Goal: Obtain resource: Download file/media

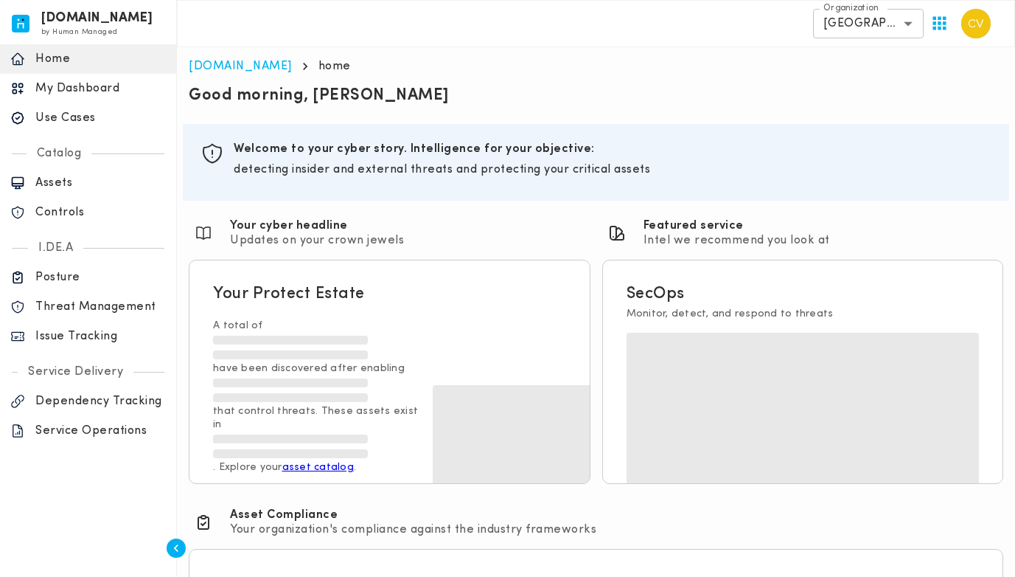
click at [63, 112] on p "Use Cases" at bounding box center [100, 118] width 131 height 15
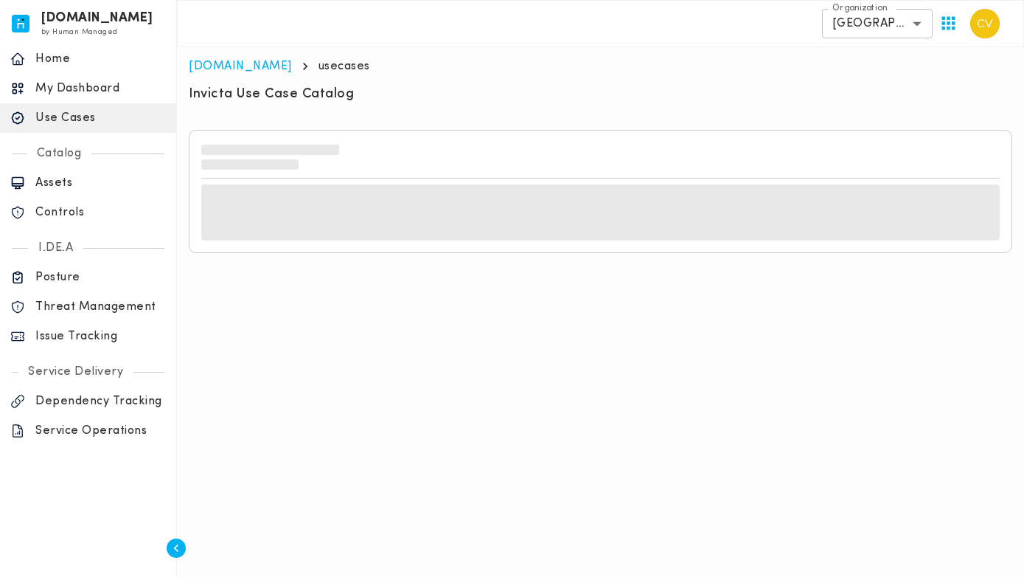
click at [363, 94] on div "Invicta Use Case Catalog" at bounding box center [601, 96] width 824 height 21
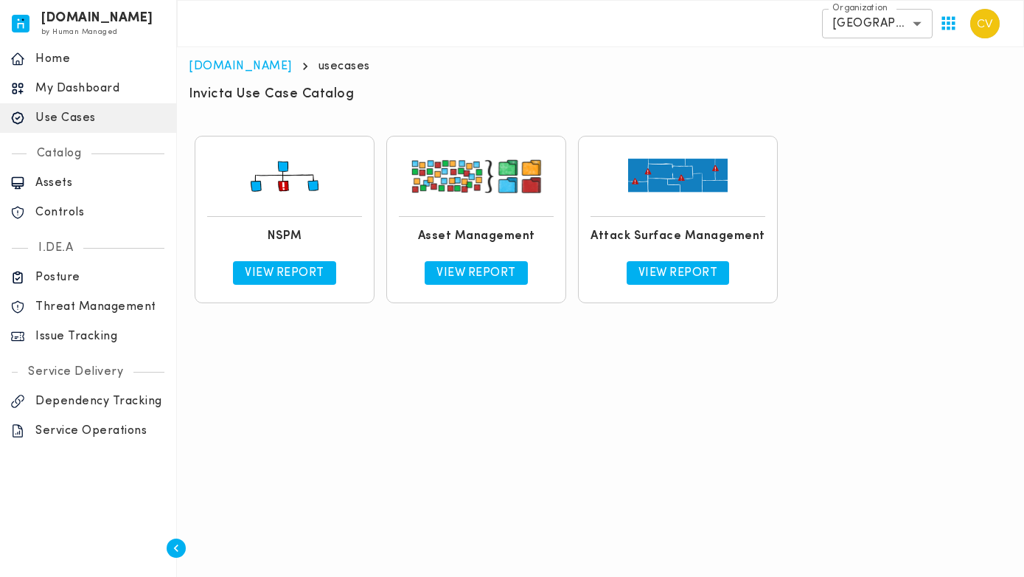
click at [253, 274] on p "View Report" at bounding box center [285, 272] width 80 height 15
click at [290, 97] on h6 "Invicta Use Case Catalog" at bounding box center [271, 95] width 165 height 18
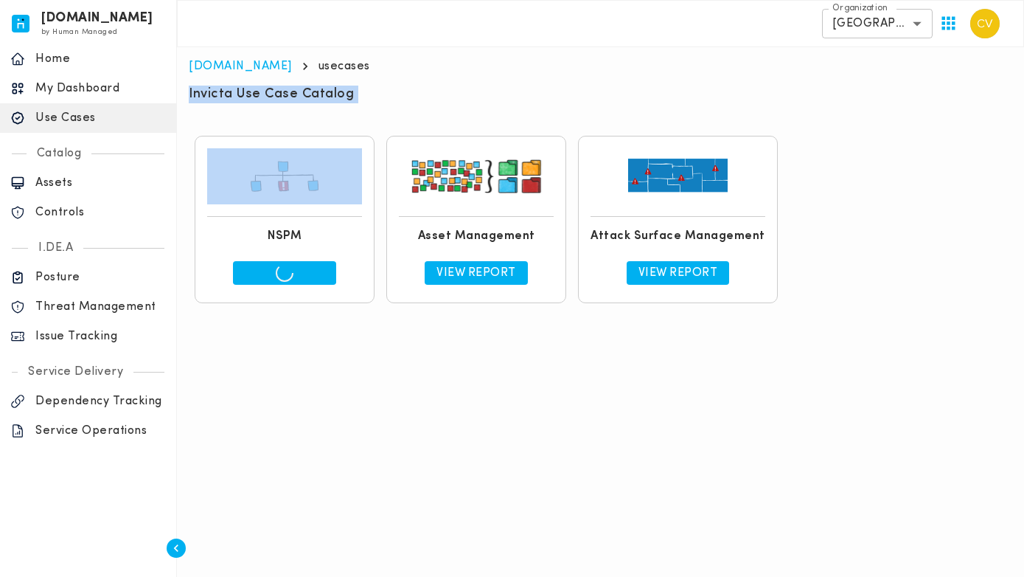
click at [290, 97] on h6 "Invicta Use Case Catalog" at bounding box center [271, 95] width 165 height 18
click at [377, 95] on div "Invicta Use Case Catalog" at bounding box center [601, 96] width 824 height 21
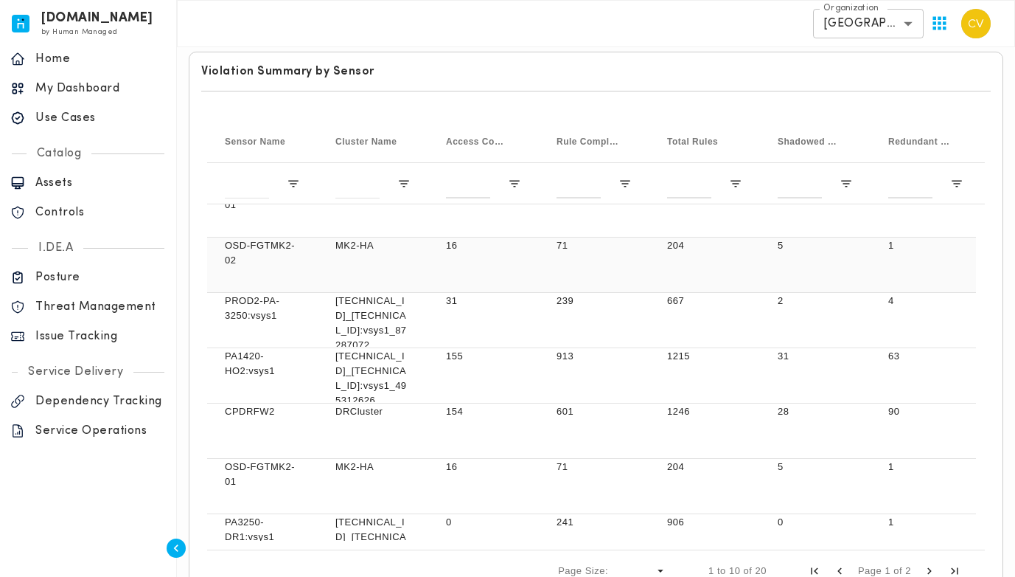
scroll to position [217, 0]
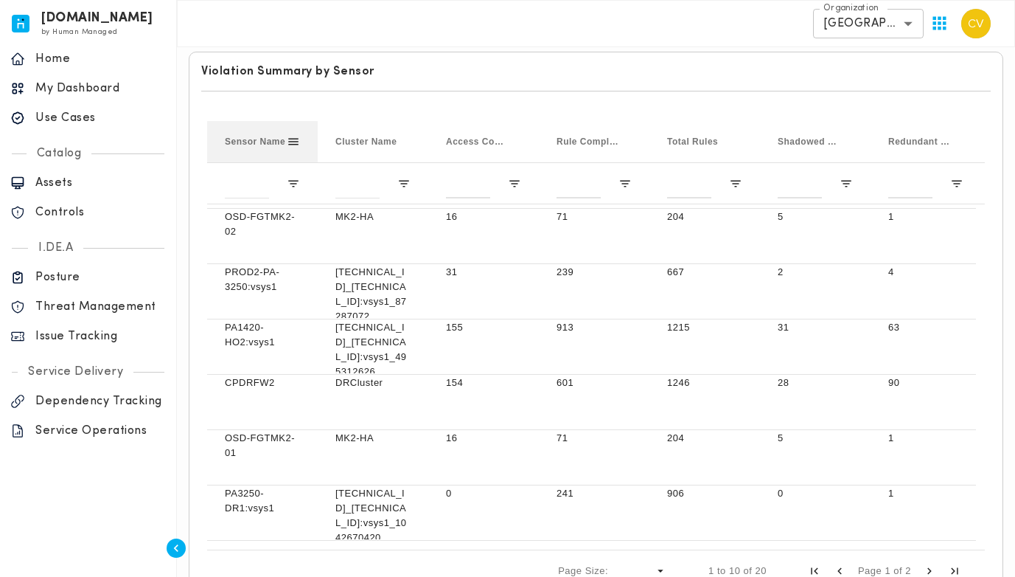
click at [289, 150] on div "Sensor Name" at bounding box center [262, 141] width 75 height 41
click at [293, 145] on span at bounding box center [293, 141] width 13 height 13
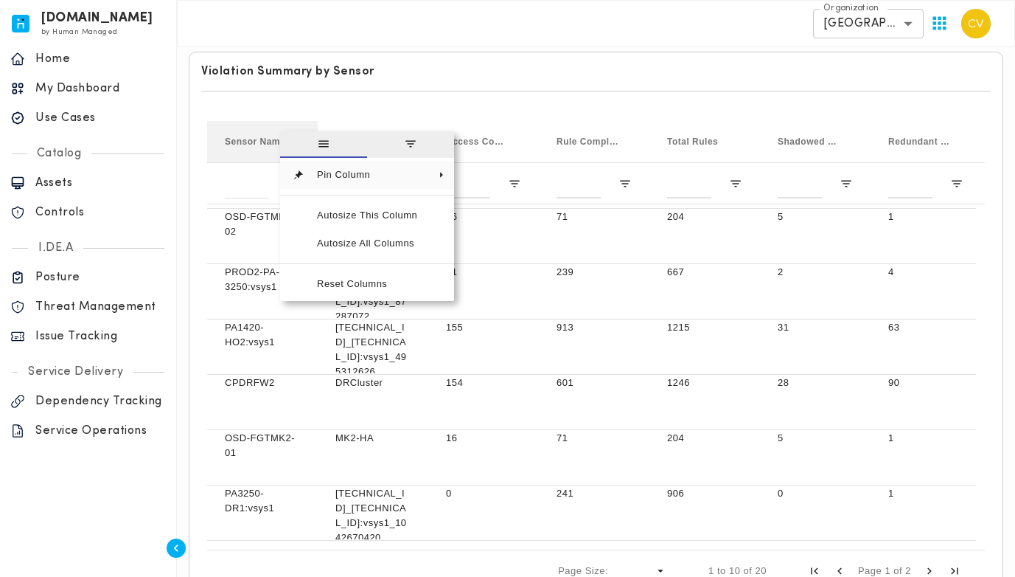
click at [293, 145] on span "general" at bounding box center [323, 144] width 87 height 27
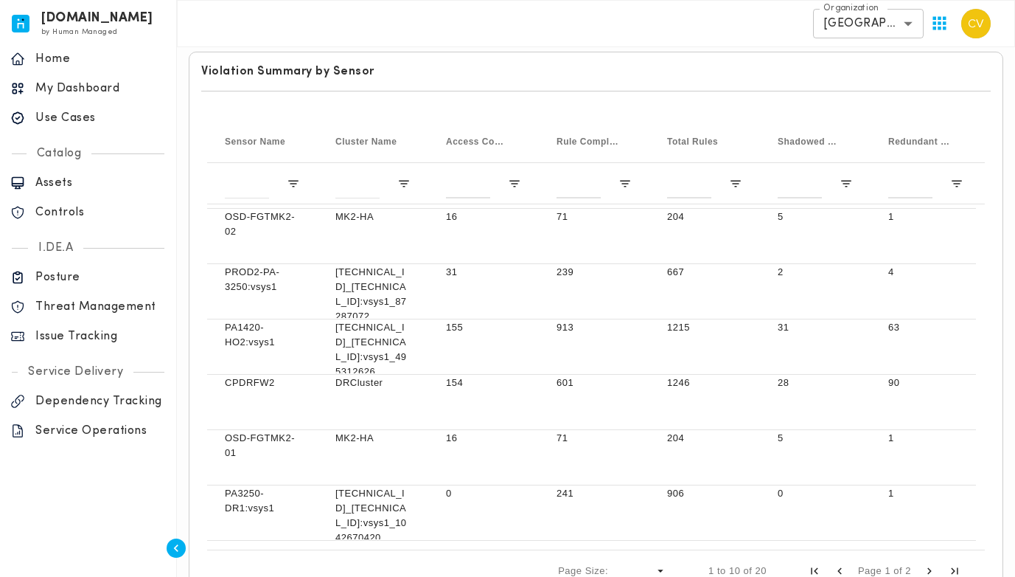
click at [462, 70] on h6 "Violation Summary by Sensor" at bounding box center [596, 71] width 790 height 15
click at [292, 175] on div at bounding box center [262, 182] width 111 height 41
click at [291, 182] on span "Open Filter Menu" at bounding box center [293, 183] width 13 height 13
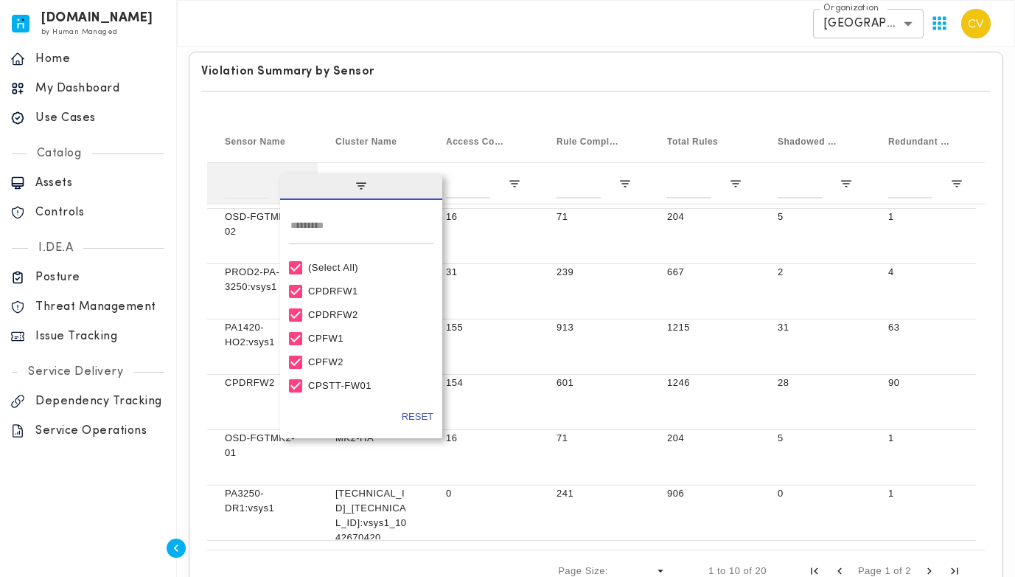
click at [291, 182] on span "filter" at bounding box center [361, 186] width 162 height 27
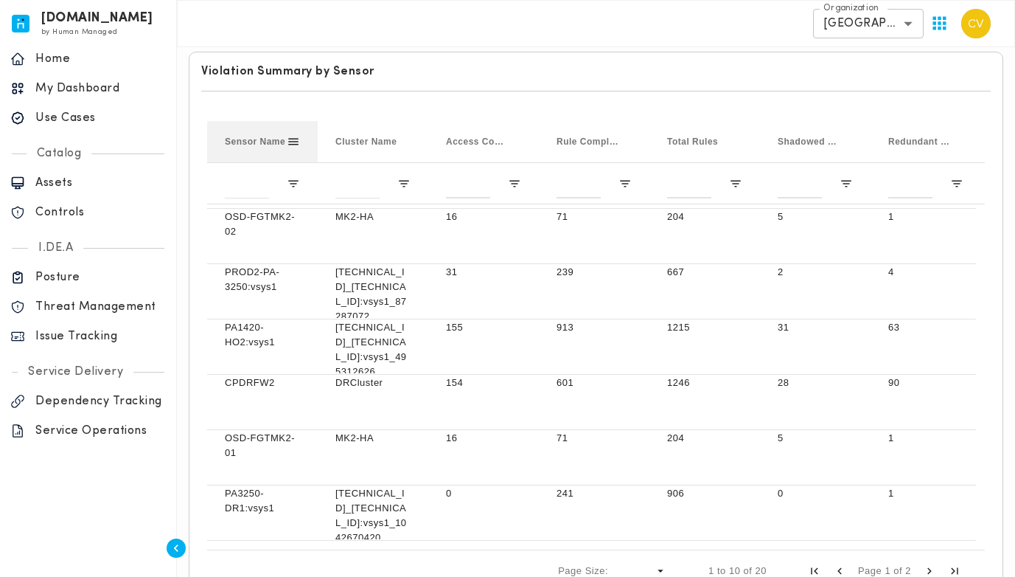
click at [243, 136] on span "Sensor Name" at bounding box center [255, 141] width 60 height 10
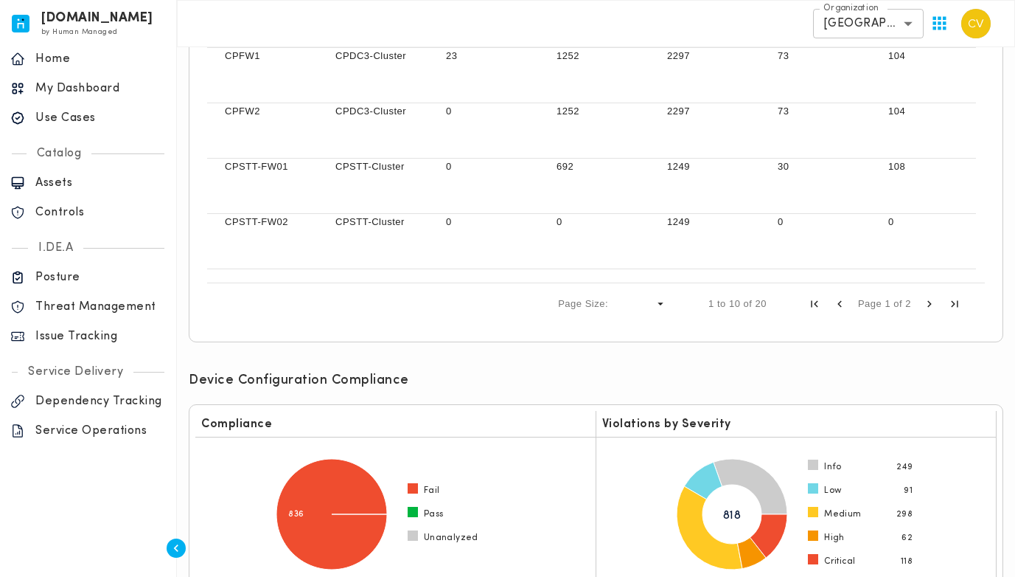
scroll to position [0, 0]
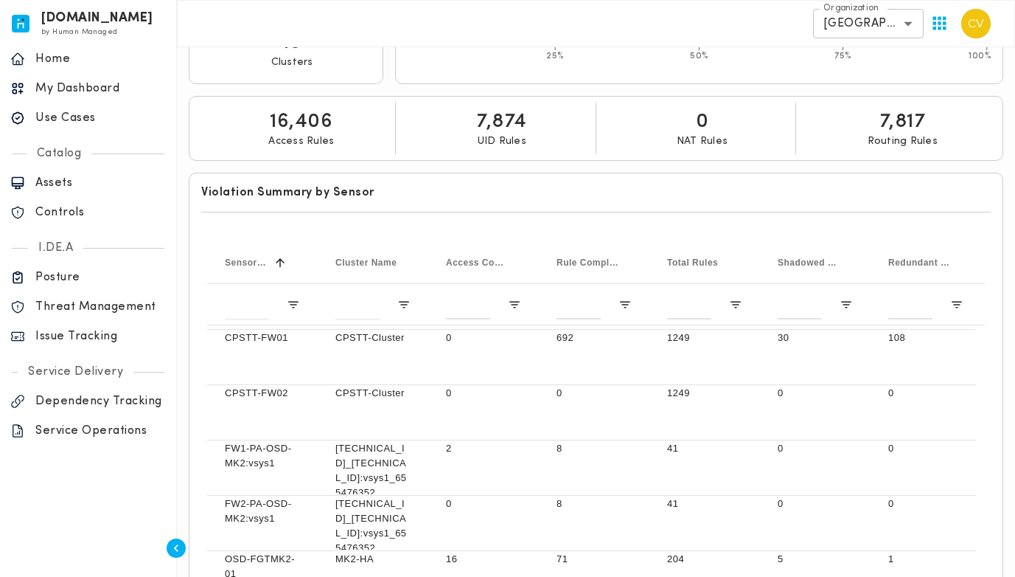
click at [604, 200] on div at bounding box center [596, 212] width 790 height 24
click at [554, 192] on h6 "Violation Summary by Sensor" at bounding box center [596, 192] width 790 height 15
drag, startPoint x: 377, startPoint y: 191, endPoint x: 437, endPoint y: 198, distance: 60.9
click at [187, 197] on div "Violation Summary by Sensor Press ENTER to sort. Press ALT DOWN to open column …" at bounding box center [596, 451] width 827 height 569
click at [451, 197] on h6 "Violation Summary by Sensor" at bounding box center [596, 192] width 790 height 15
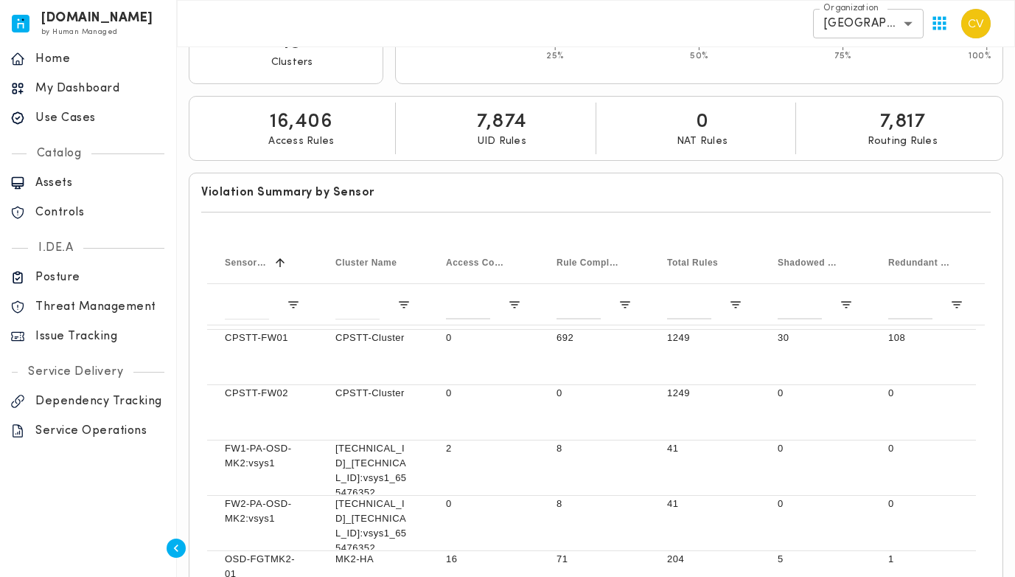
click at [438, 200] on div at bounding box center [596, 212] width 790 height 24
click at [439, 199] on h6 "Violation Summary by Sensor" at bounding box center [596, 192] width 790 height 15
click at [393, 199] on h6 "Violation Summary by Sensor" at bounding box center [596, 192] width 790 height 15
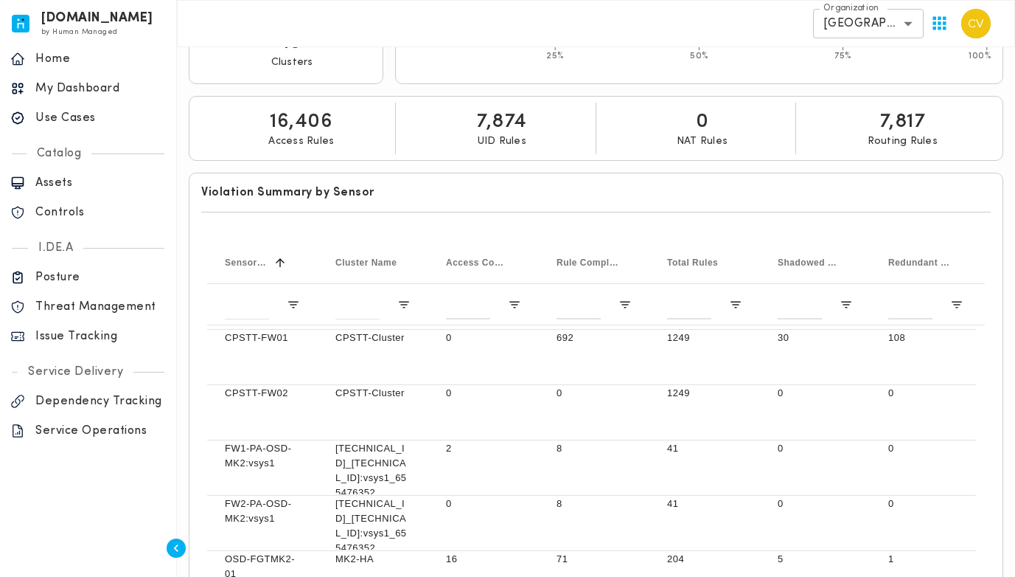
click at [393, 199] on h6 "Violation Summary by Sensor" at bounding box center [596, 192] width 790 height 15
click at [399, 196] on h6 "Violation Summary by Sensor" at bounding box center [596, 192] width 790 height 15
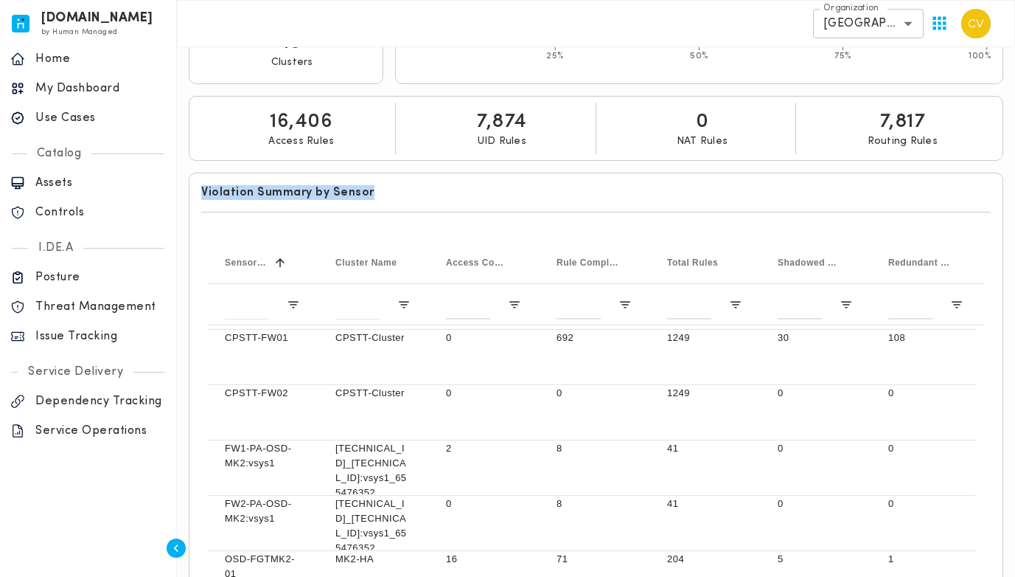
click at [404, 195] on h6 "Violation Summary by Sensor" at bounding box center [596, 192] width 790 height 15
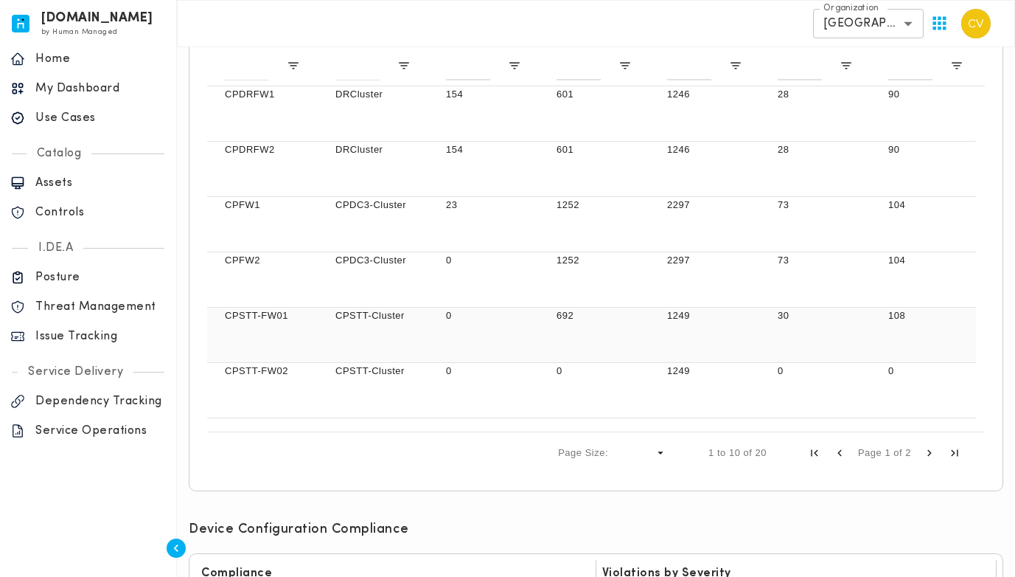
scroll to position [355, 0]
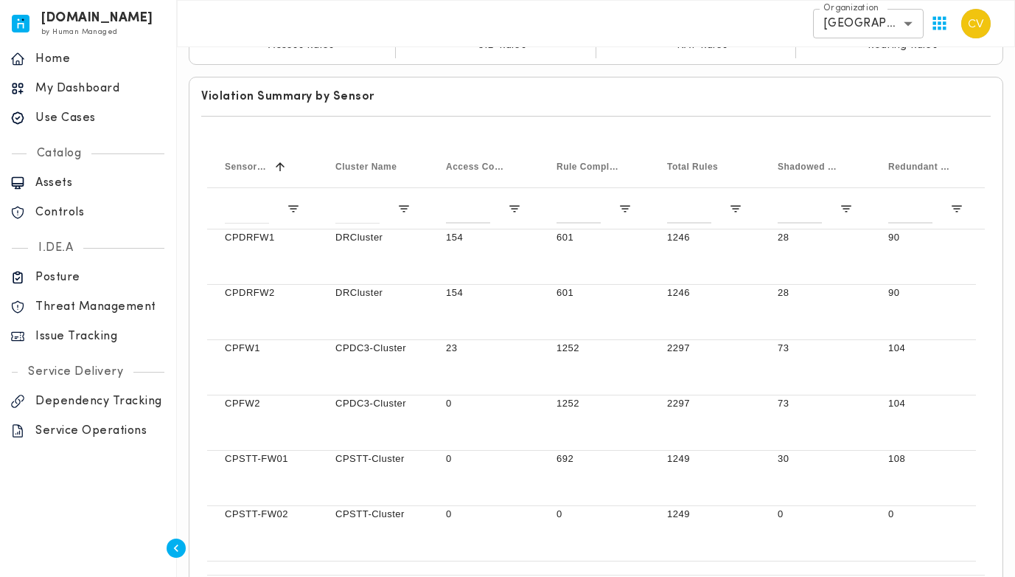
click at [402, 104] on div at bounding box center [596, 116] width 790 height 24
click at [384, 94] on h6 "Violation Summary by Sensor" at bounding box center [596, 96] width 790 height 15
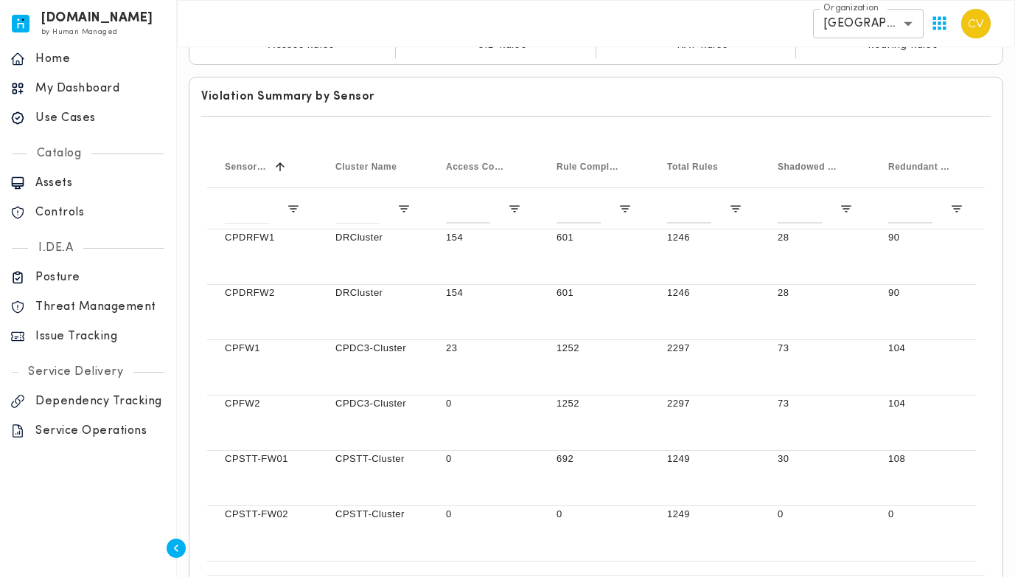
click at [384, 94] on h6 "Violation Summary by Sensor" at bounding box center [596, 96] width 790 height 15
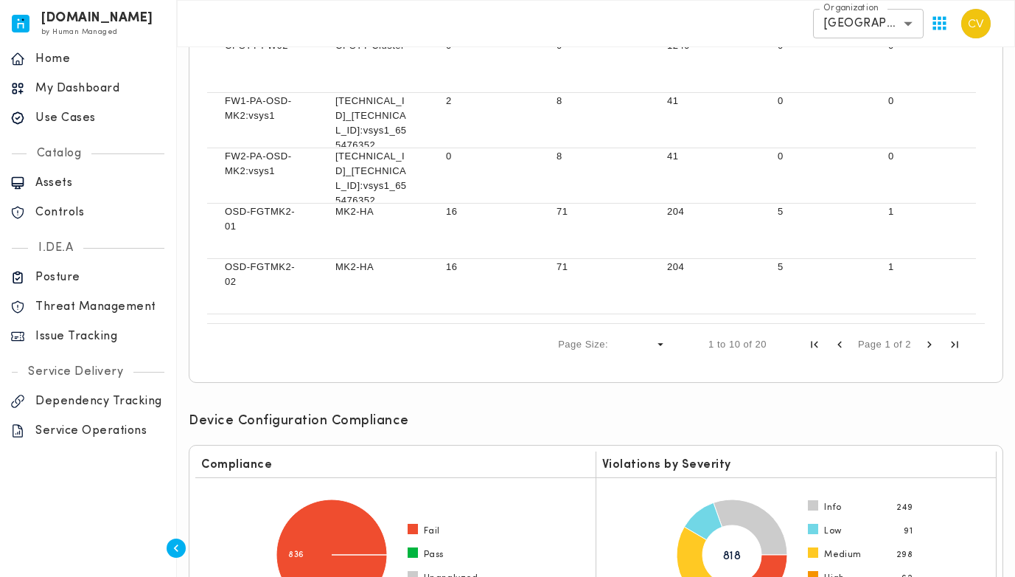
scroll to position [580, 0]
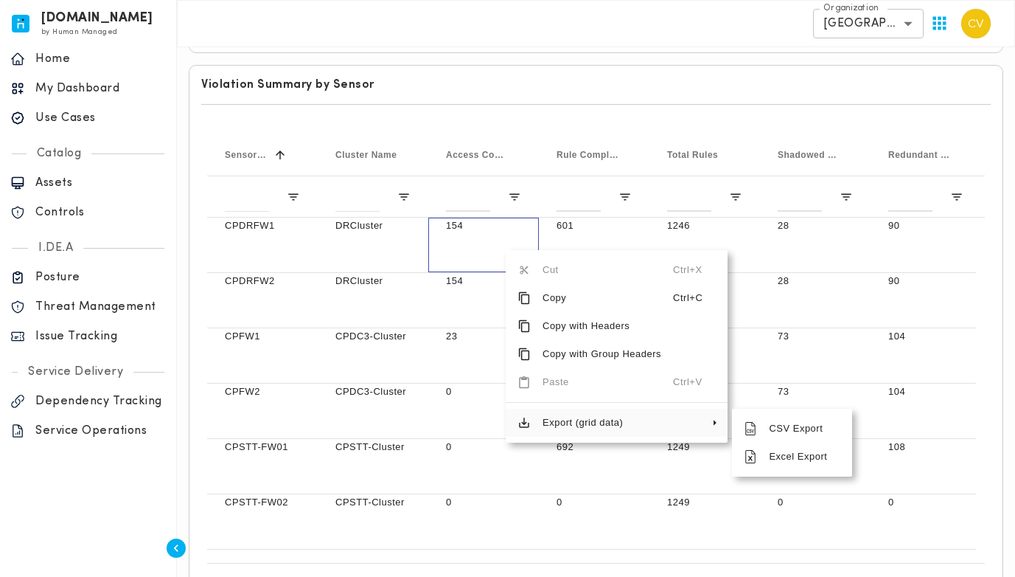
click at [571, 420] on span "Export (grid data)" at bounding box center [602, 422] width 142 height 28
click at [790, 453] on span "Excel Export" at bounding box center [798, 456] width 83 height 28
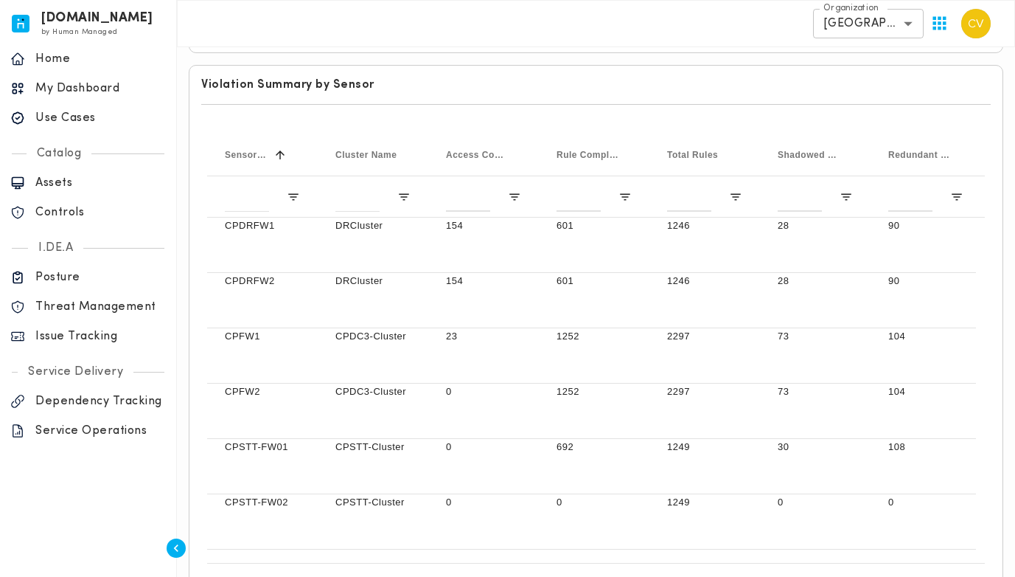
click at [686, 128] on div "Press SPACE to select this row. Drag here to set row groups Drag here to set co…" at bounding box center [596, 368] width 790 height 481
